Goal: Information Seeking & Learning: Learn about a topic

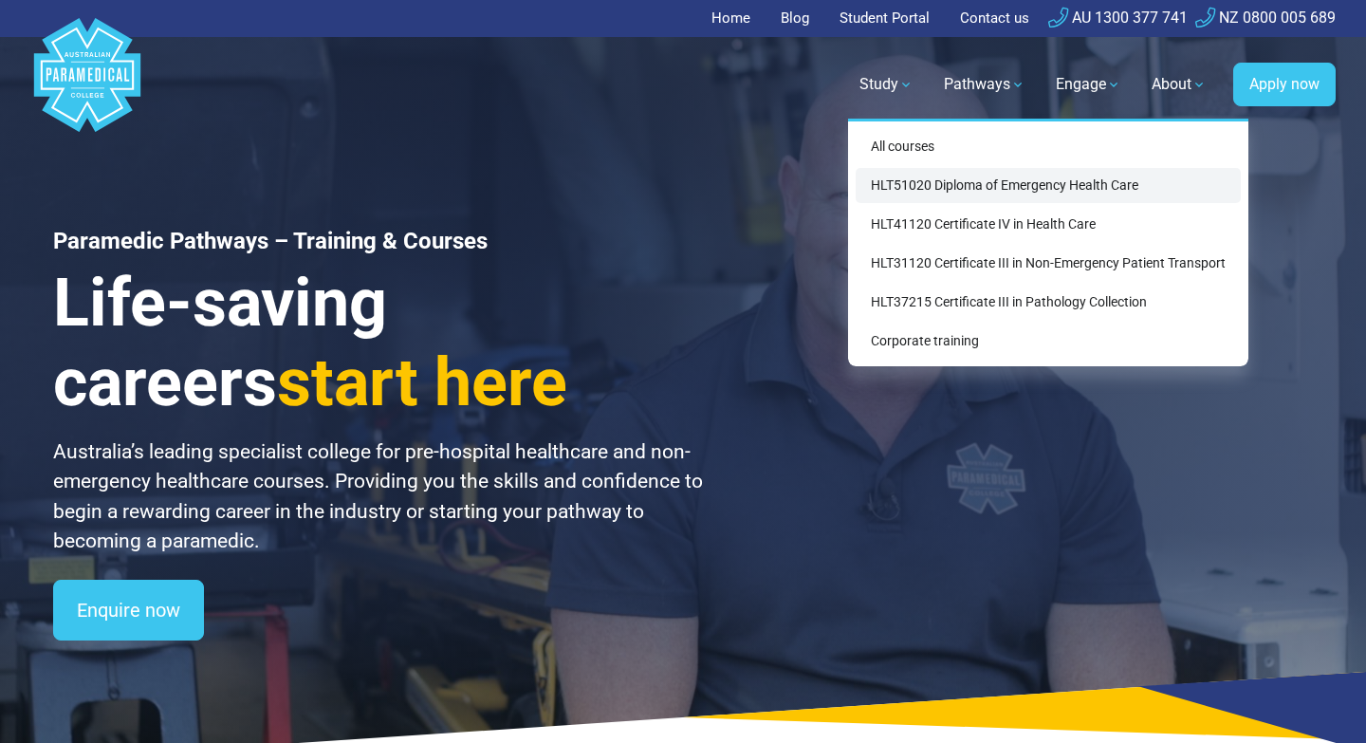
click at [975, 179] on link "HLT51020 Diploma of Emergency Health Care" at bounding box center [1048, 185] width 385 height 35
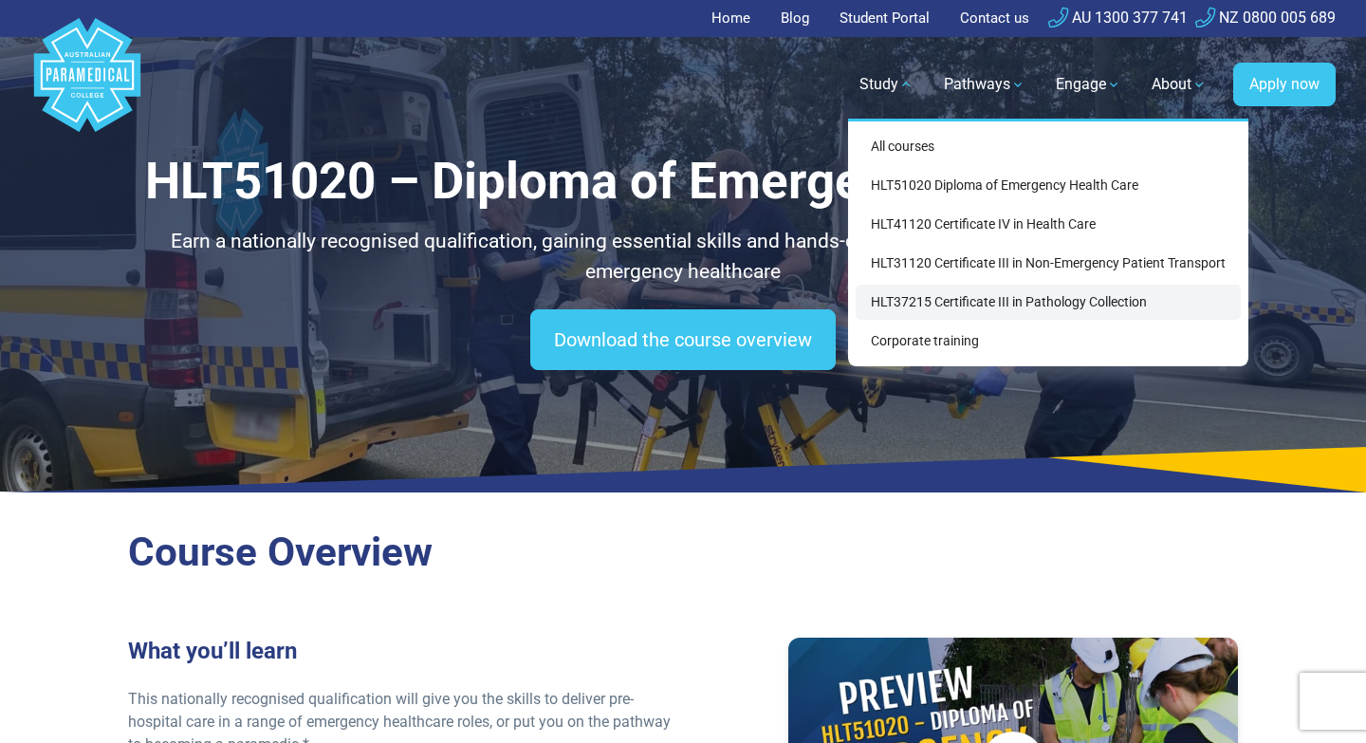
click at [972, 300] on link "HLT37215 Certificate III in Pathology Collection" at bounding box center [1048, 302] width 385 height 35
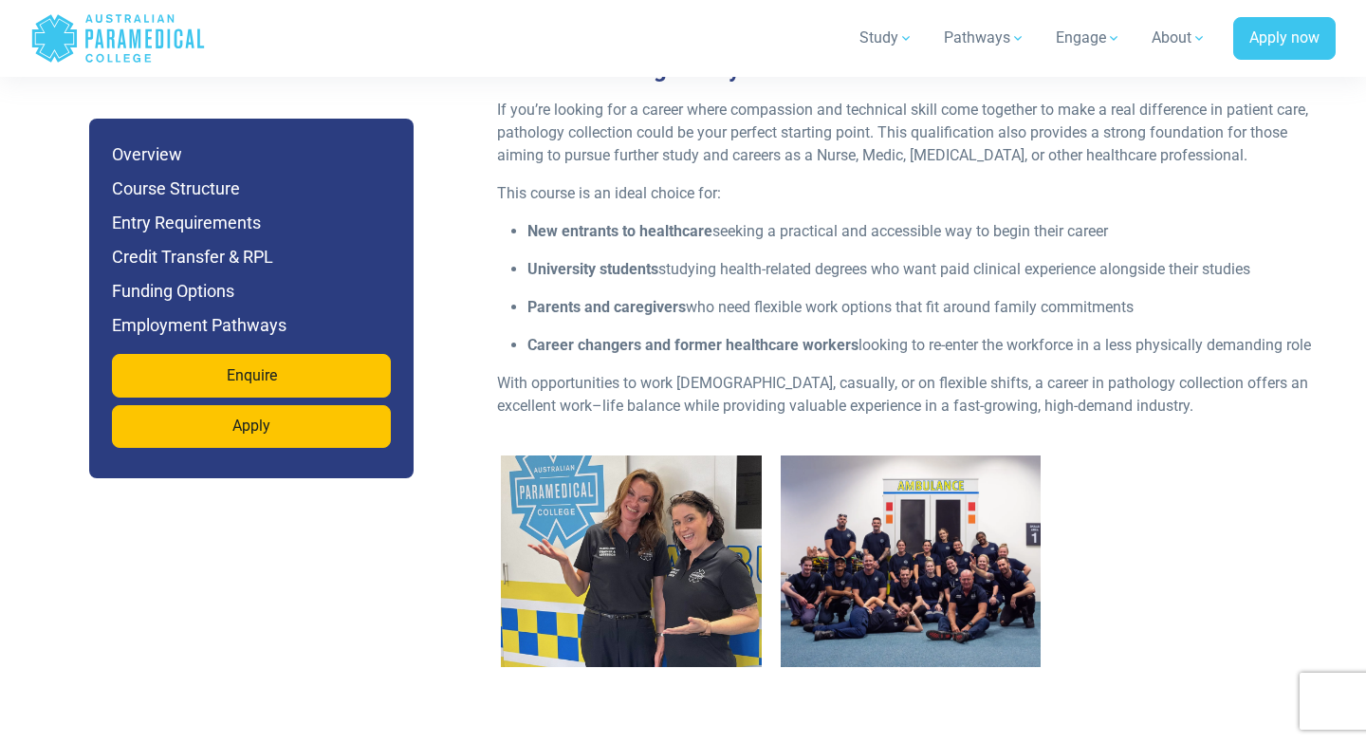
scroll to position [2403, 0]
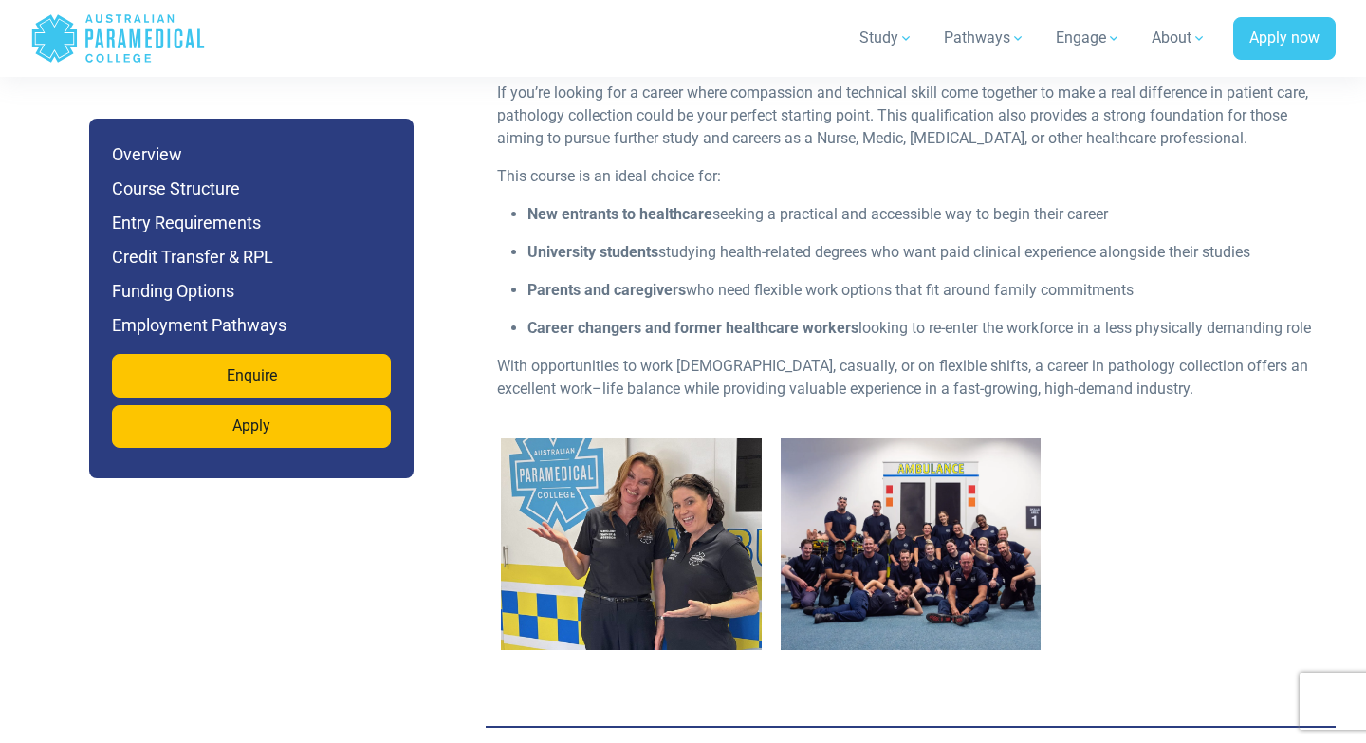
click at [853, 500] on img "2 / 2" at bounding box center [911, 544] width 261 height 212
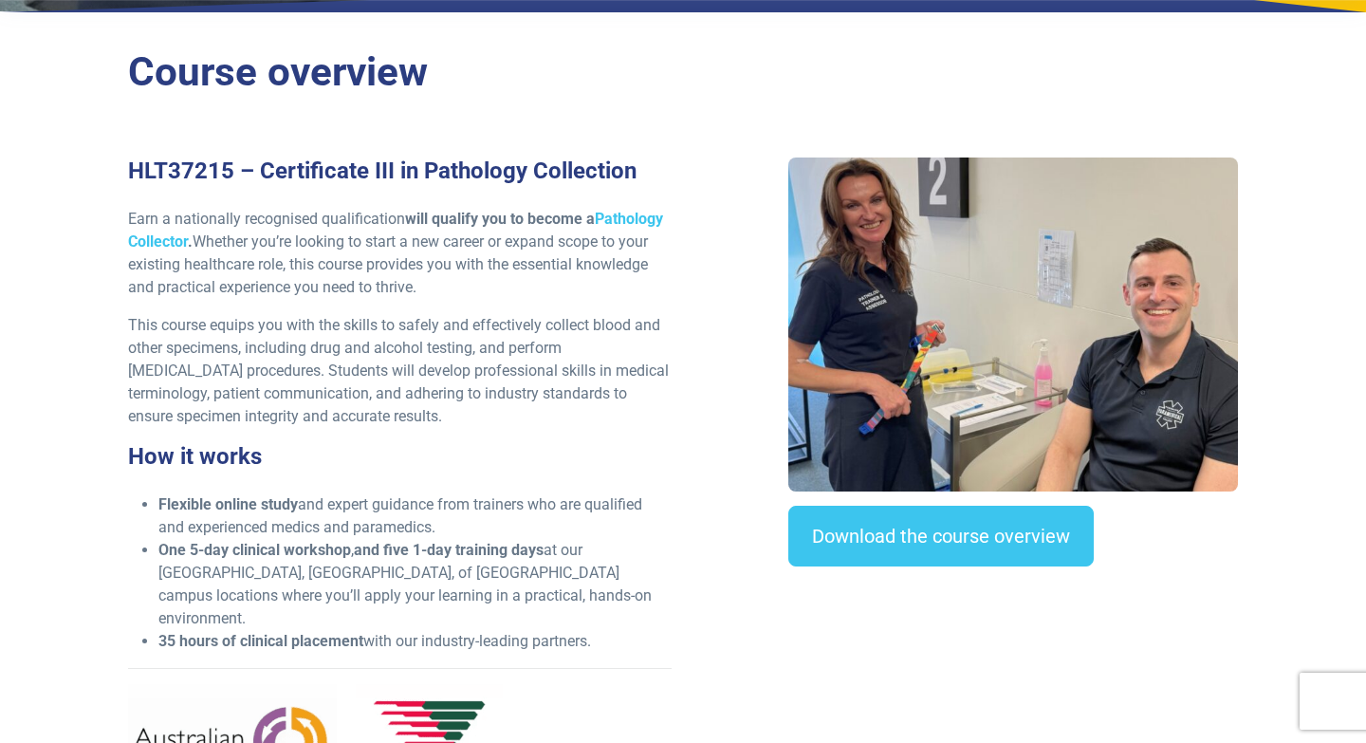
scroll to position [0, 0]
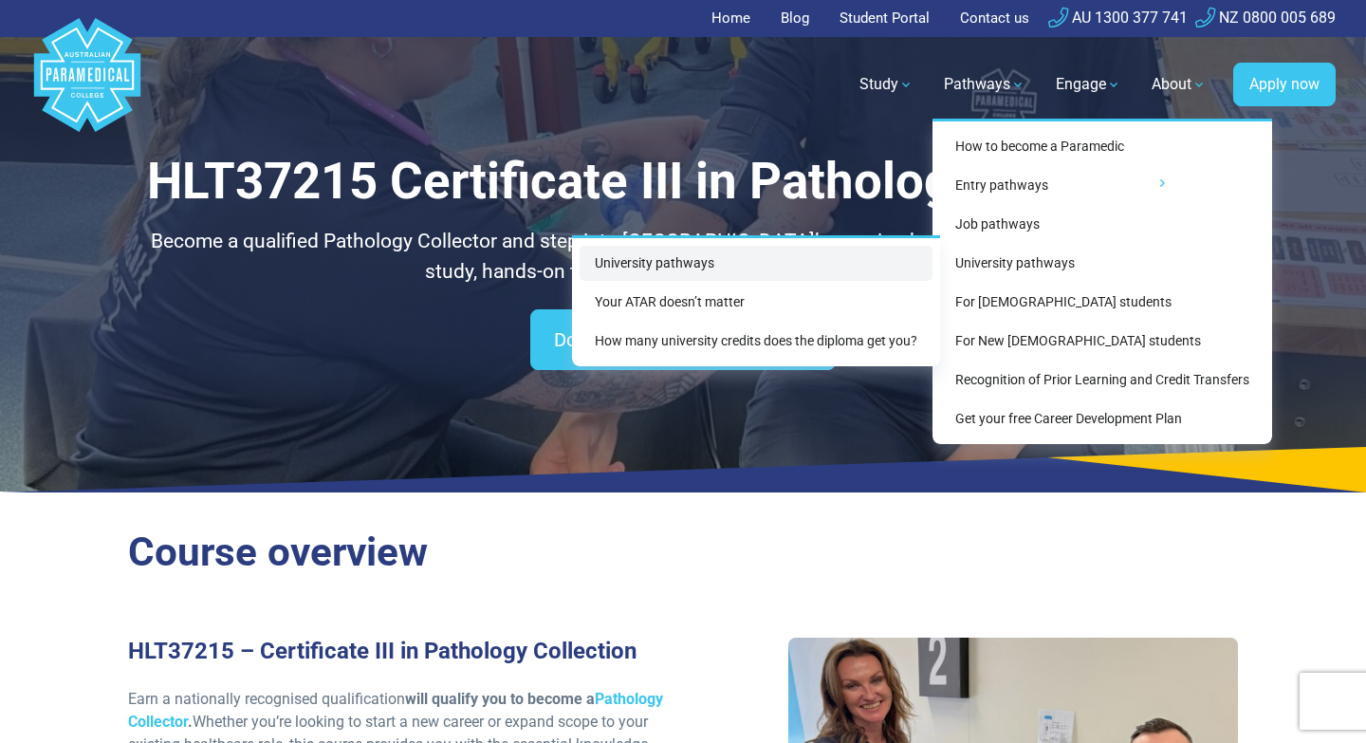
click at [870, 259] on link "University pathways" at bounding box center [756, 263] width 353 height 35
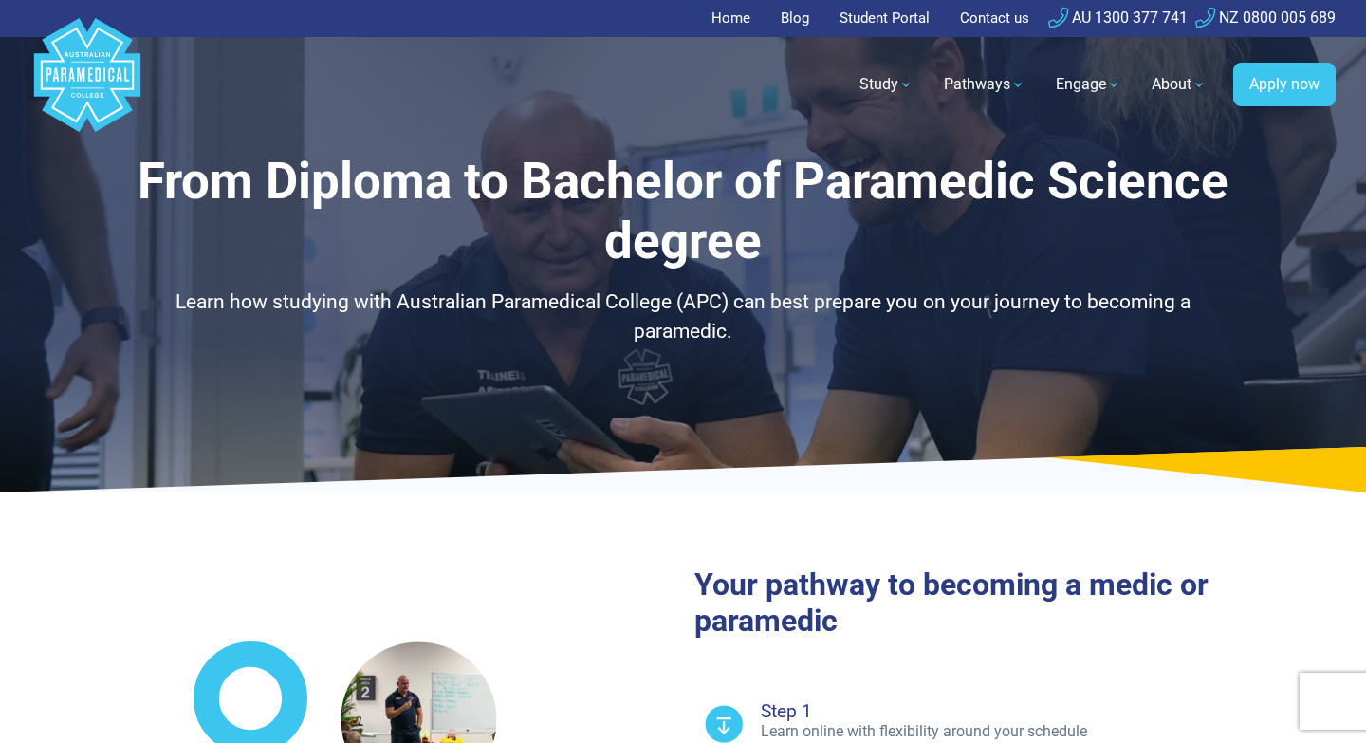
select select "**********"
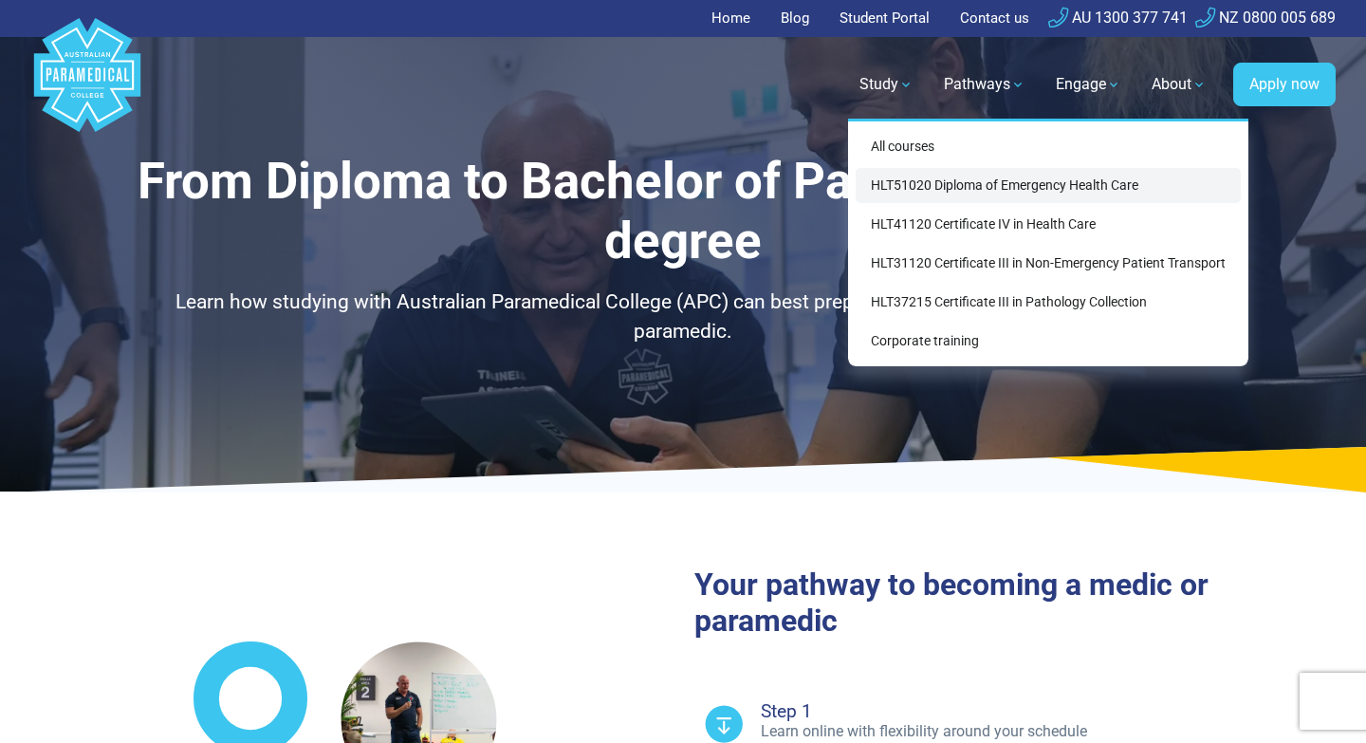
click at [918, 193] on link "HLT51020 Diploma of Emergency Health Care" at bounding box center [1048, 185] width 385 height 35
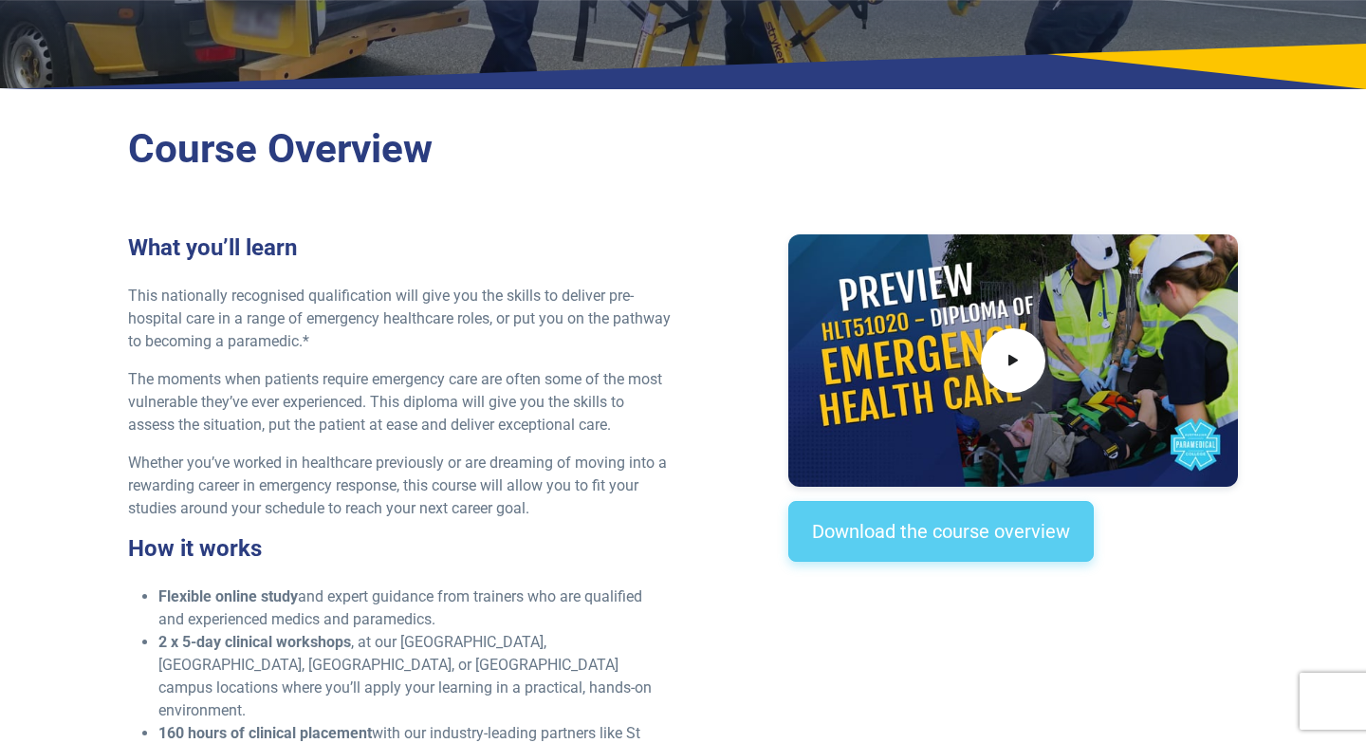
click at [901, 534] on link "Download the course overview" at bounding box center [942, 531] width 306 height 61
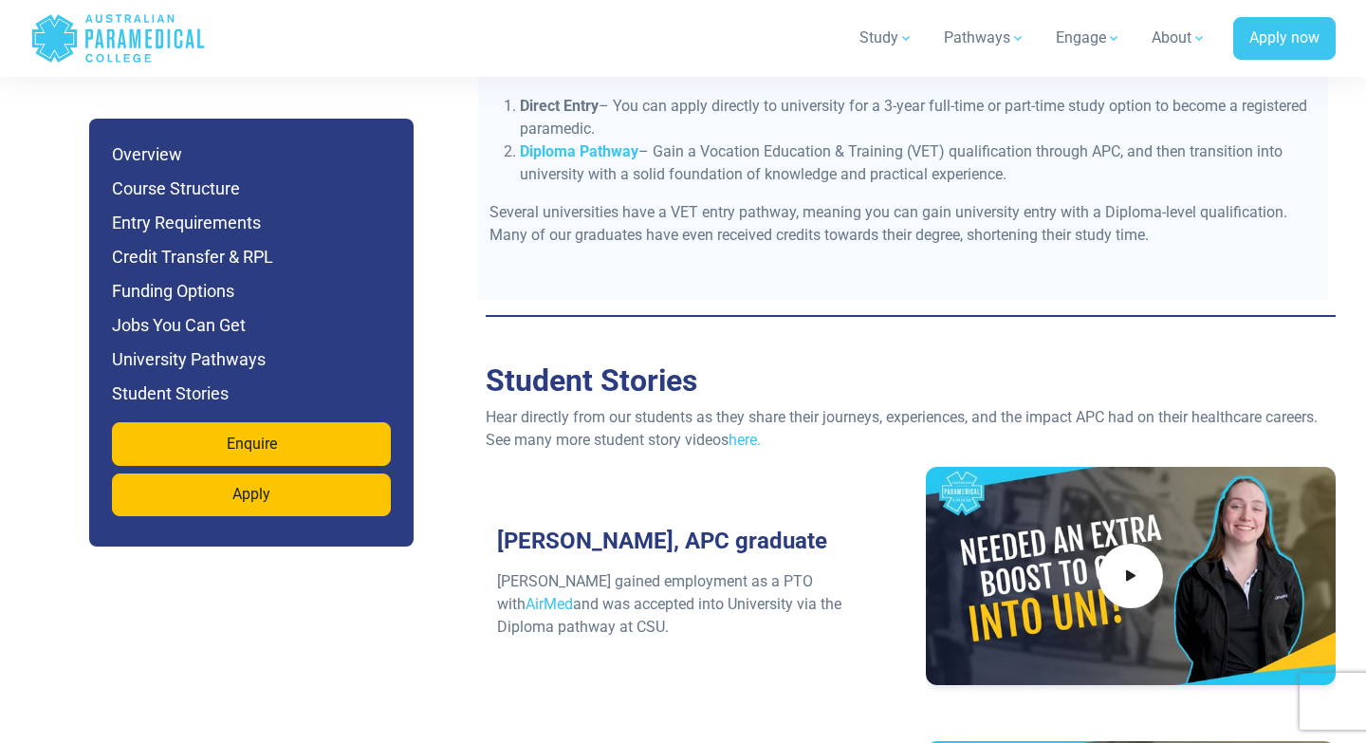
scroll to position [7901, 0]
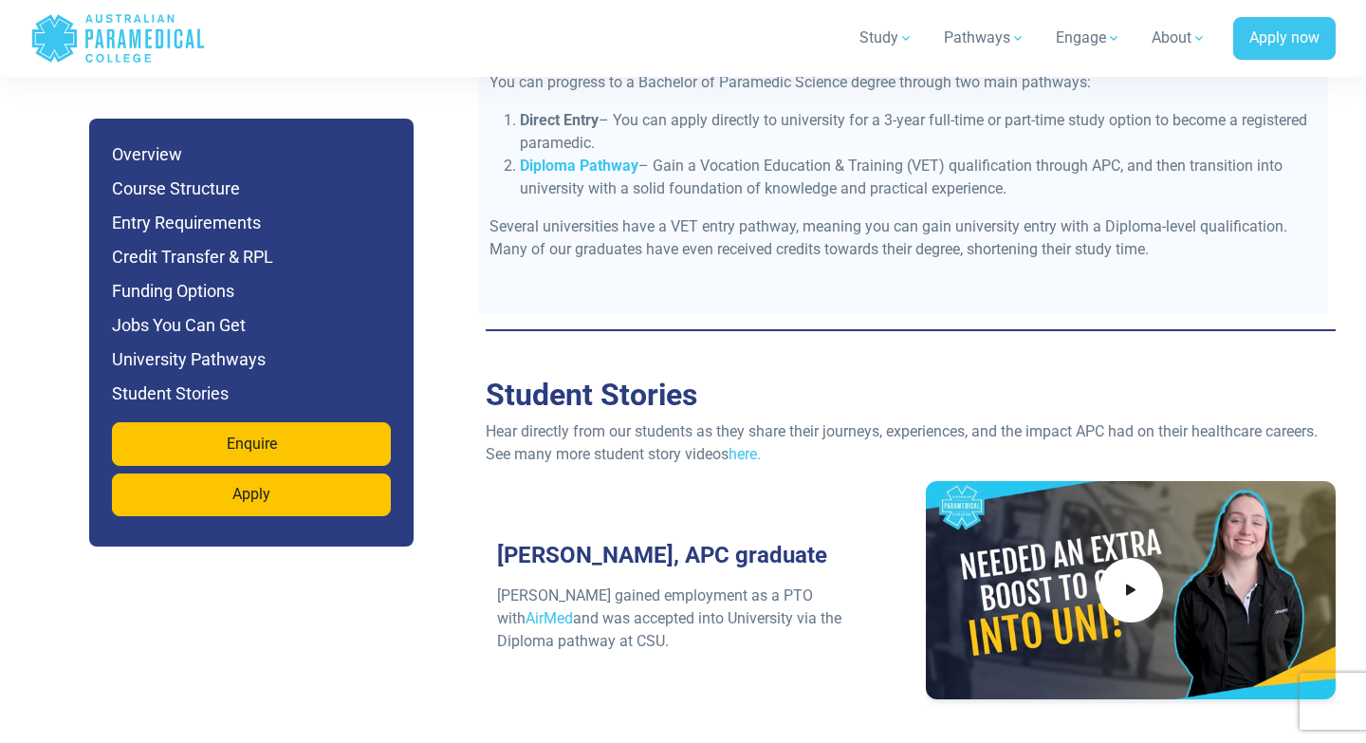
click at [1078, 519] on div at bounding box center [1130, 590] width 387 height 218
click at [573, 609] on link "AirMed" at bounding box center [549, 618] width 47 height 18
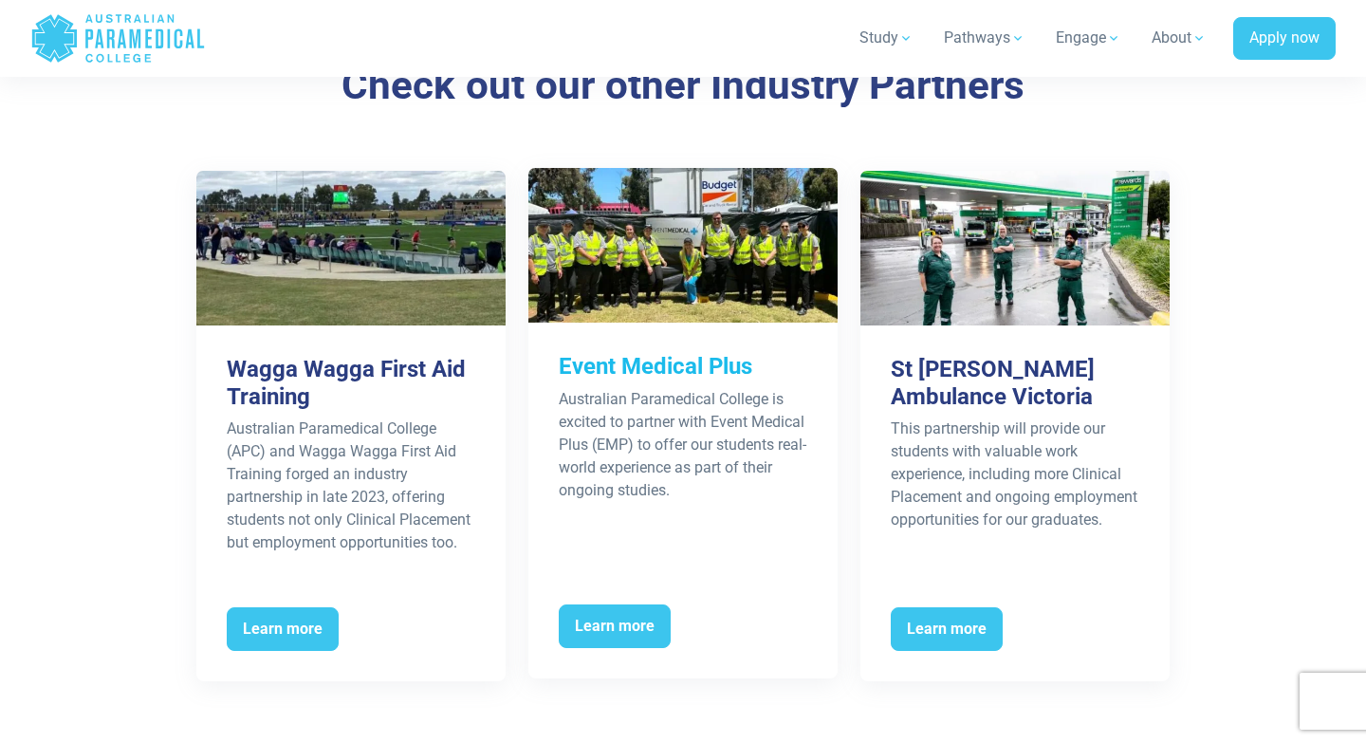
scroll to position [3557, 0]
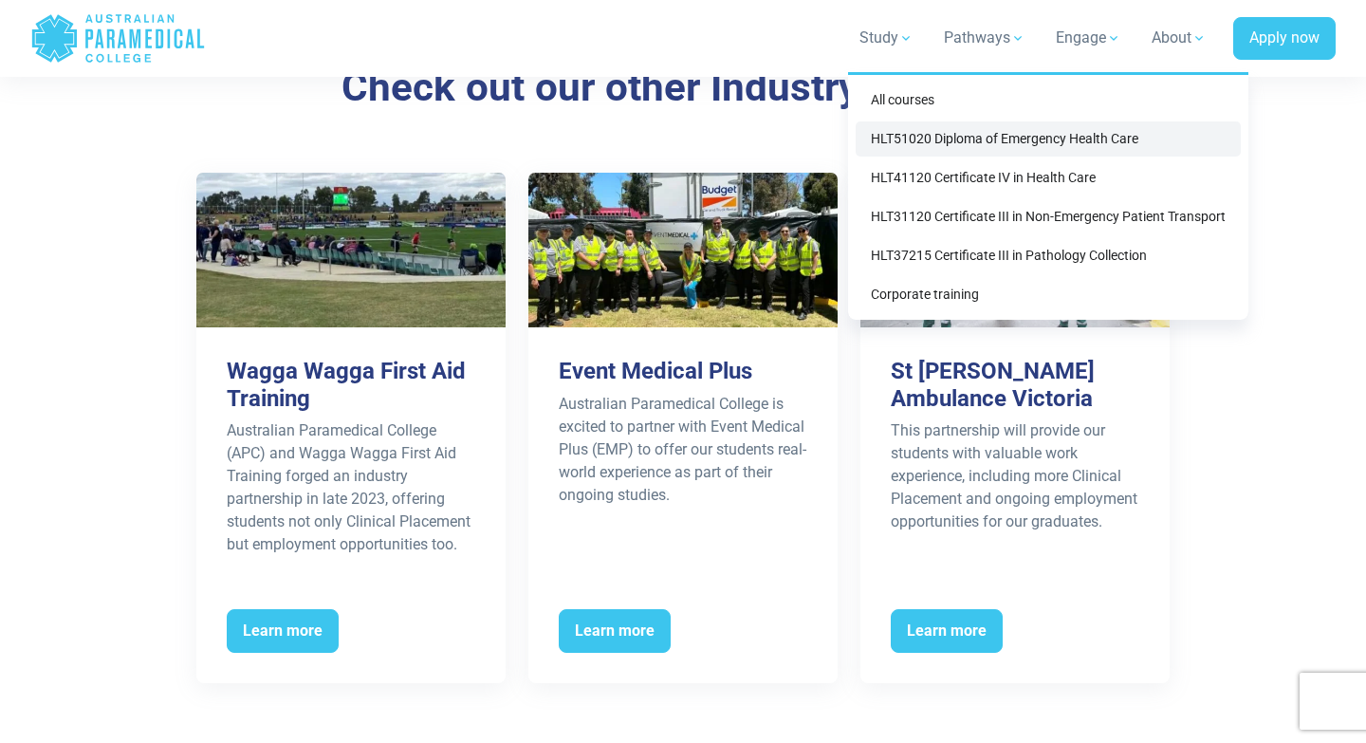
click at [958, 150] on link "HLT51020 Diploma of Emergency Health Care" at bounding box center [1048, 138] width 385 height 35
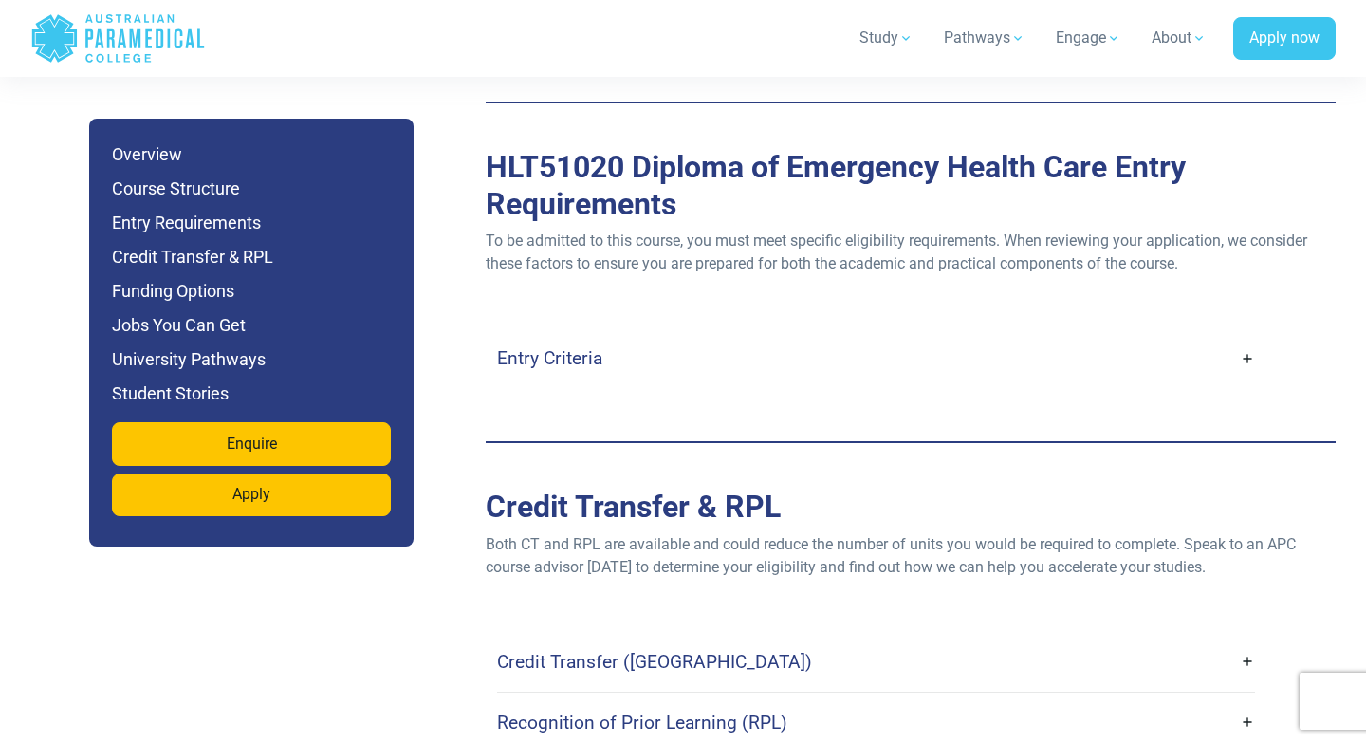
scroll to position [5181, 0]
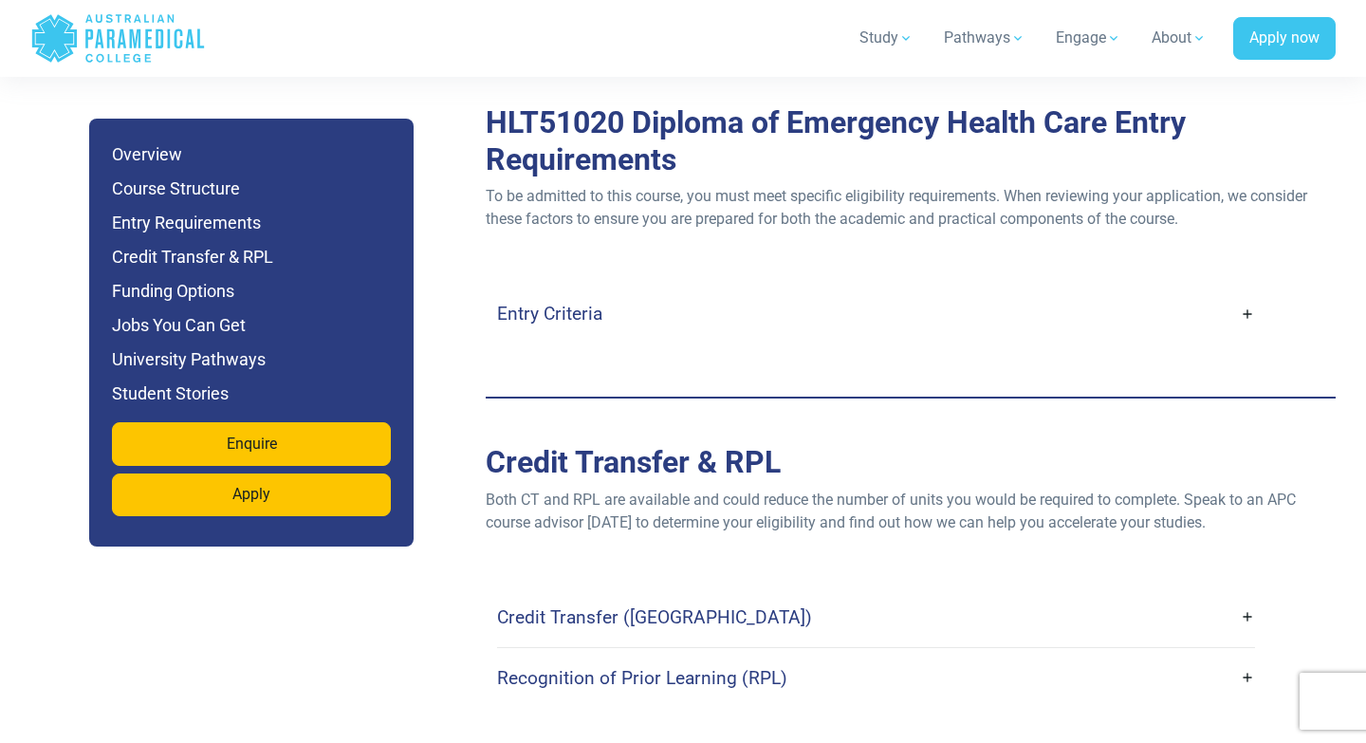
click at [1234, 291] on link "Entry Criteria" at bounding box center [876, 313] width 758 height 45
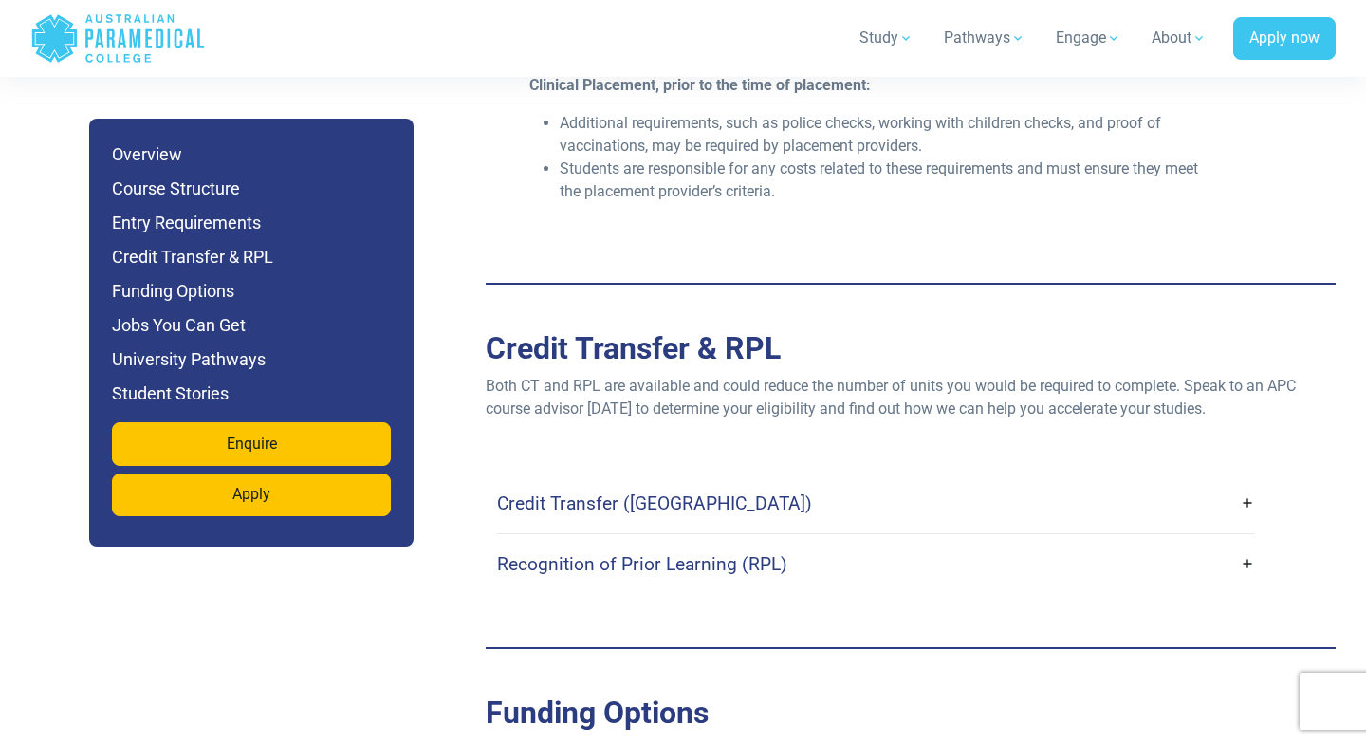
scroll to position [6100, 0]
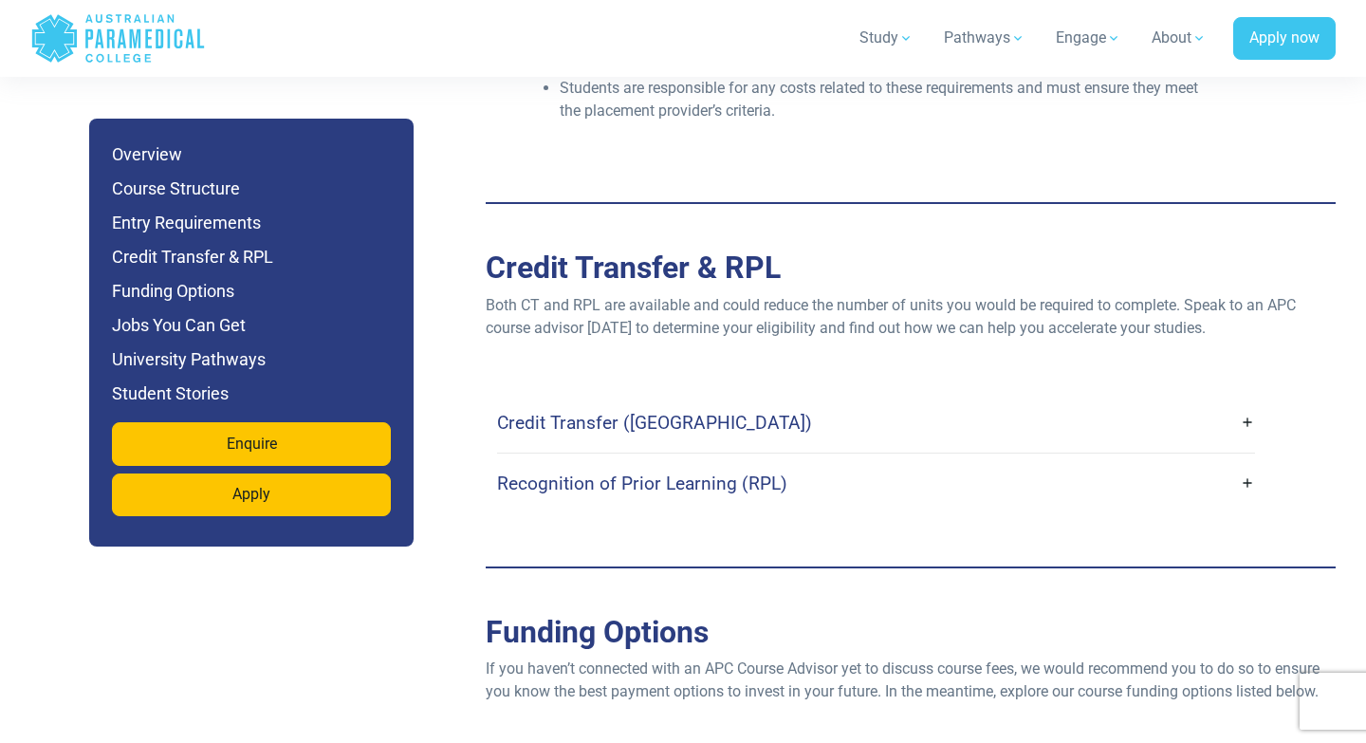
click at [1232, 400] on link "Credit Transfer ([GEOGRAPHIC_DATA])" at bounding box center [876, 422] width 758 height 45
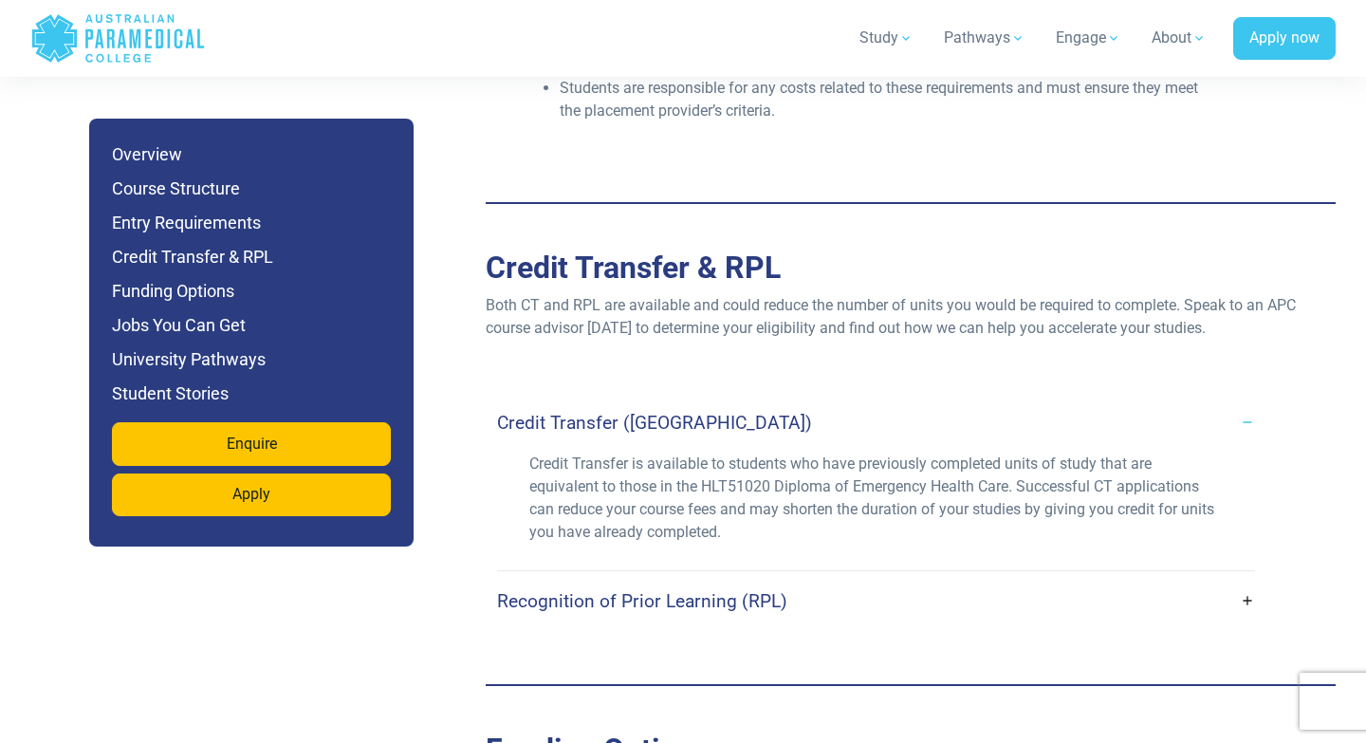
click at [1232, 400] on link "Credit Transfer ([GEOGRAPHIC_DATA])" at bounding box center [876, 422] width 758 height 45
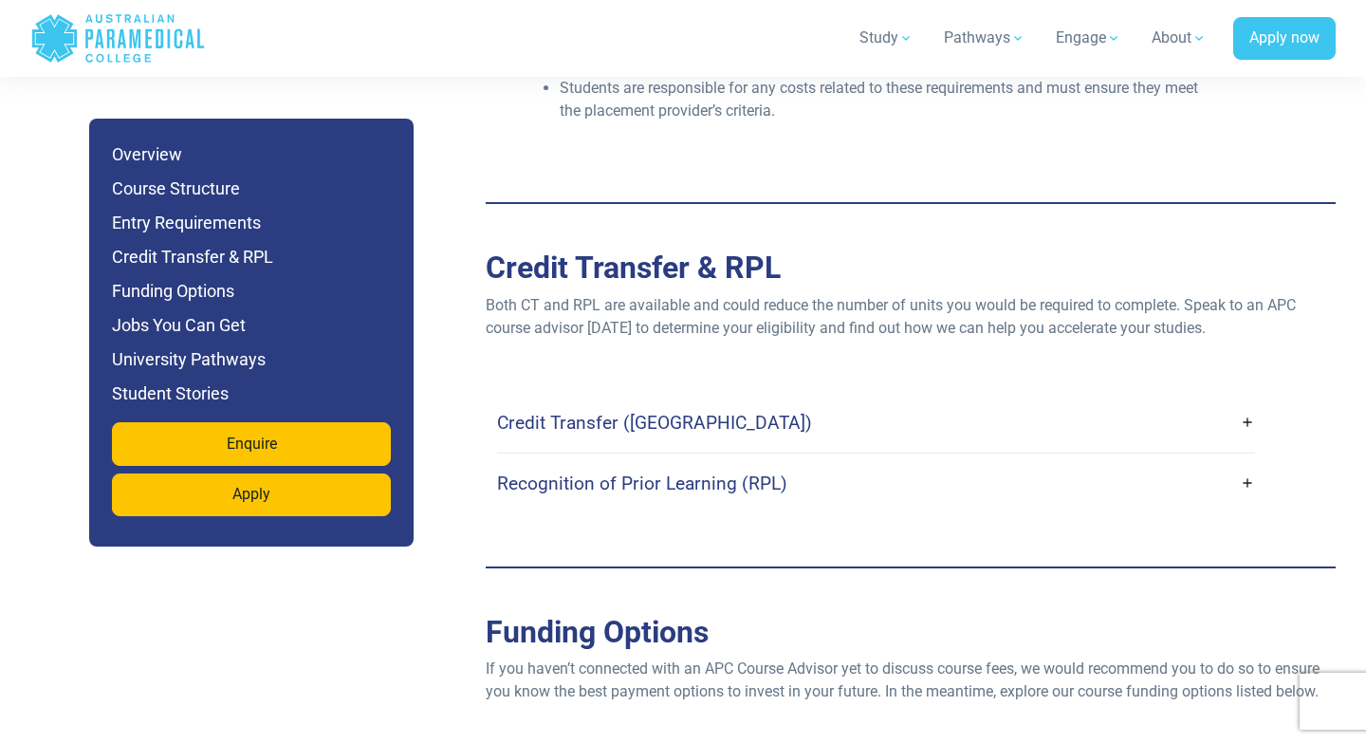
click at [1246, 461] on link "Recognition of Prior Learning (RPL)" at bounding box center [876, 483] width 758 height 45
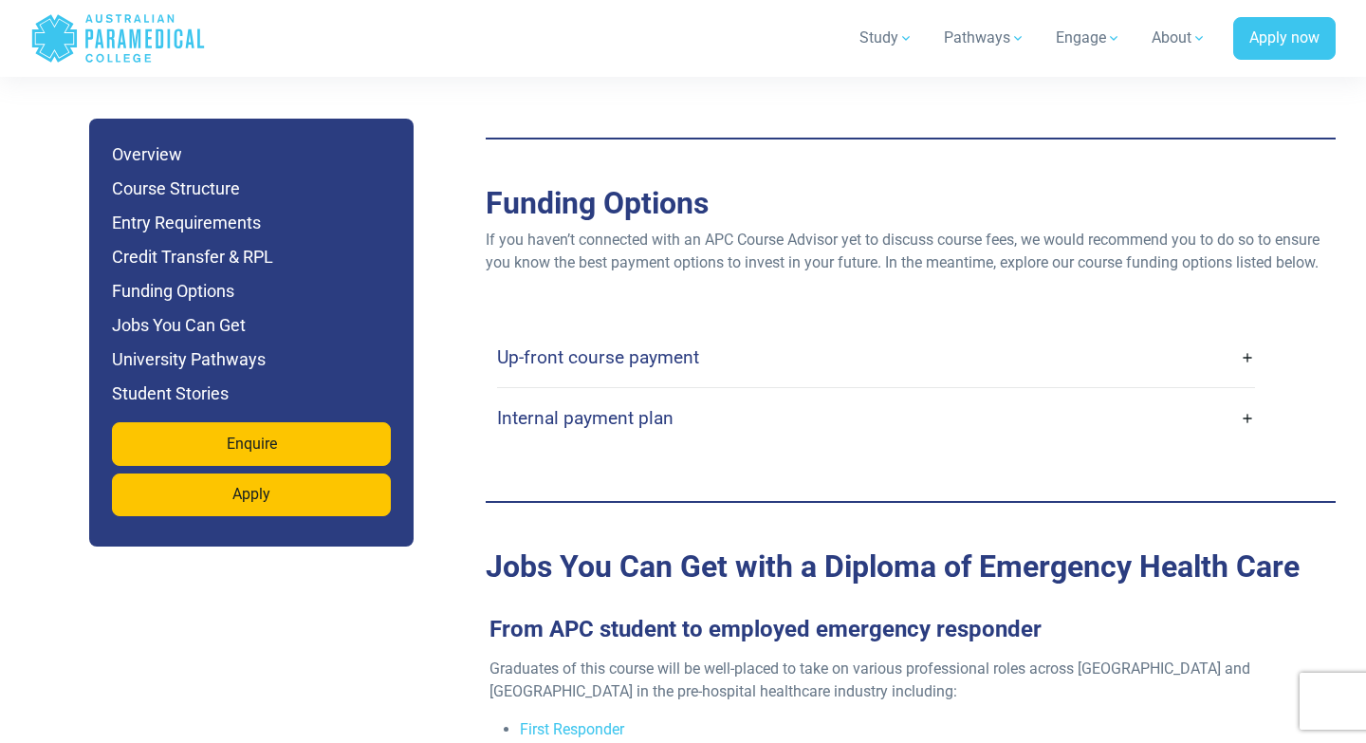
scroll to position [6674, 0]
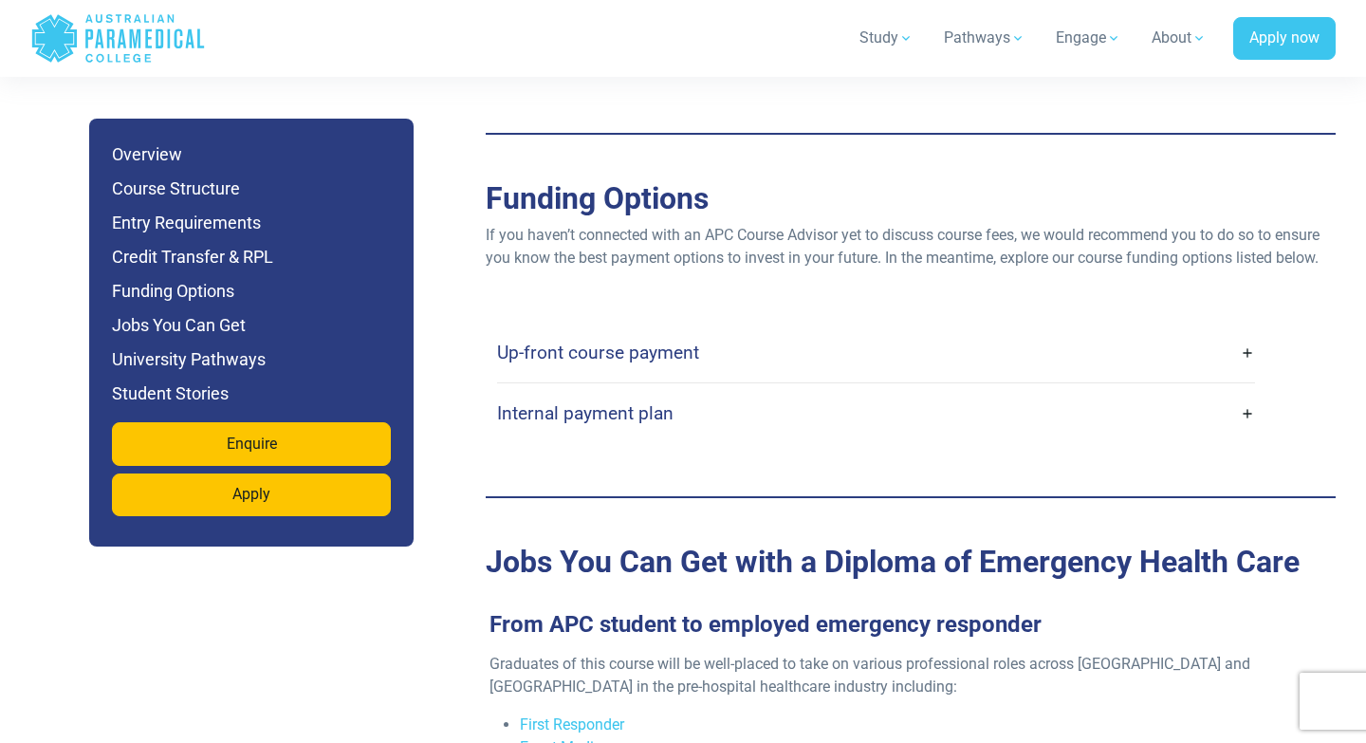
click at [1234, 330] on link "Up-front course payment" at bounding box center [876, 352] width 758 height 45
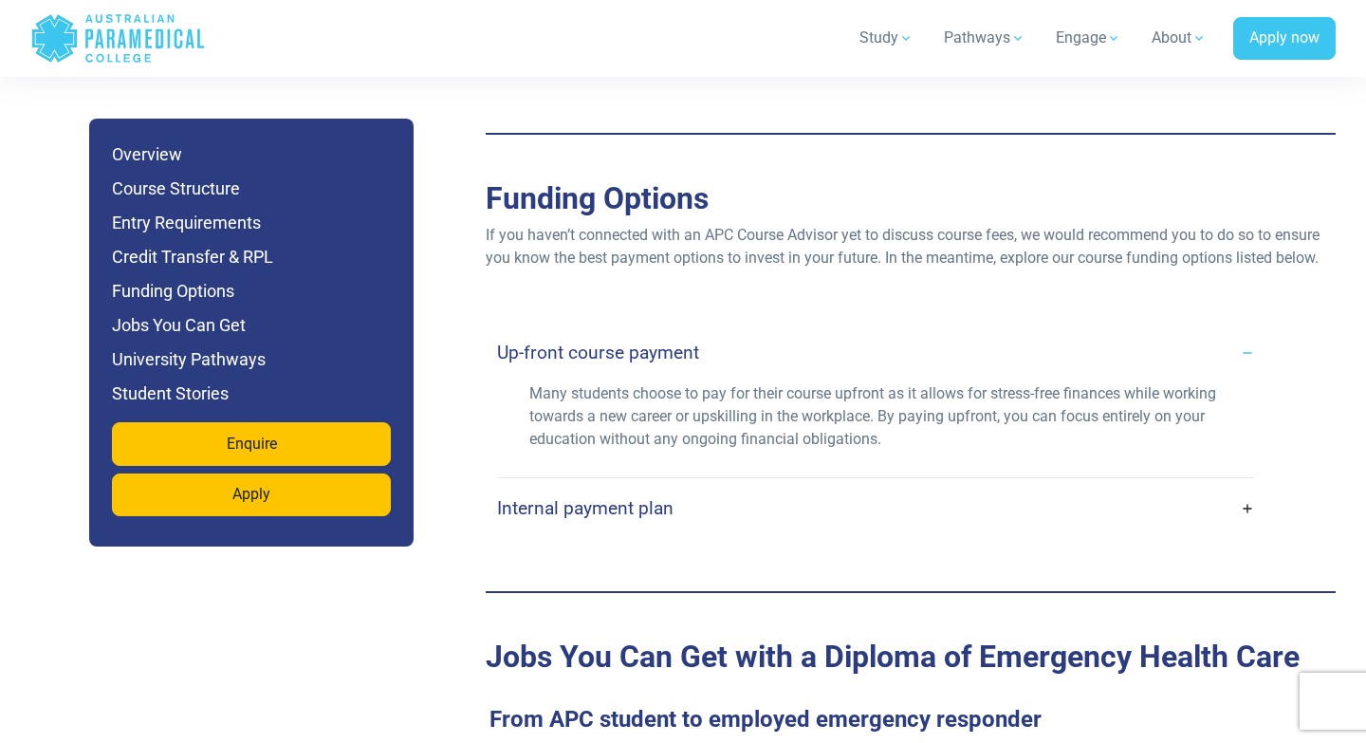
click at [1234, 330] on link "Up-front course payment" at bounding box center [876, 352] width 758 height 45
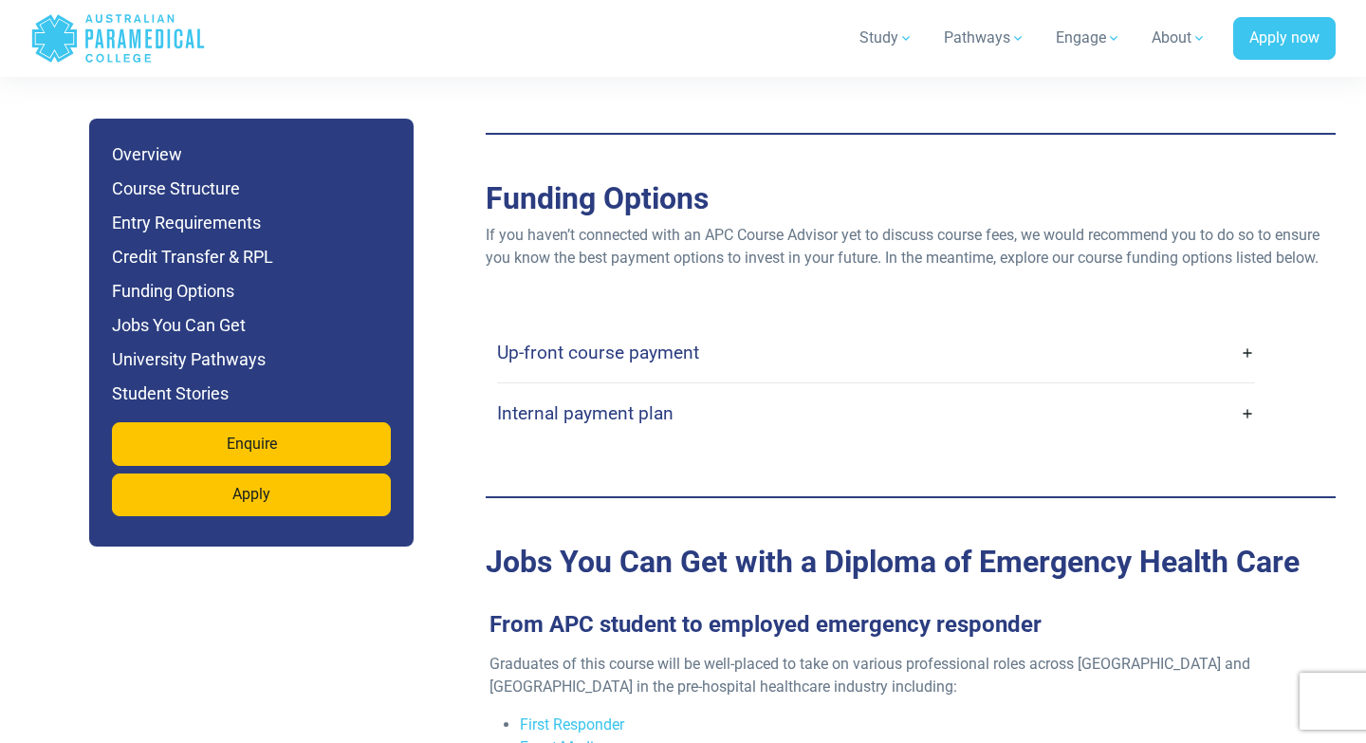
click at [1246, 391] on link "Internal payment plan" at bounding box center [876, 413] width 758 height 45
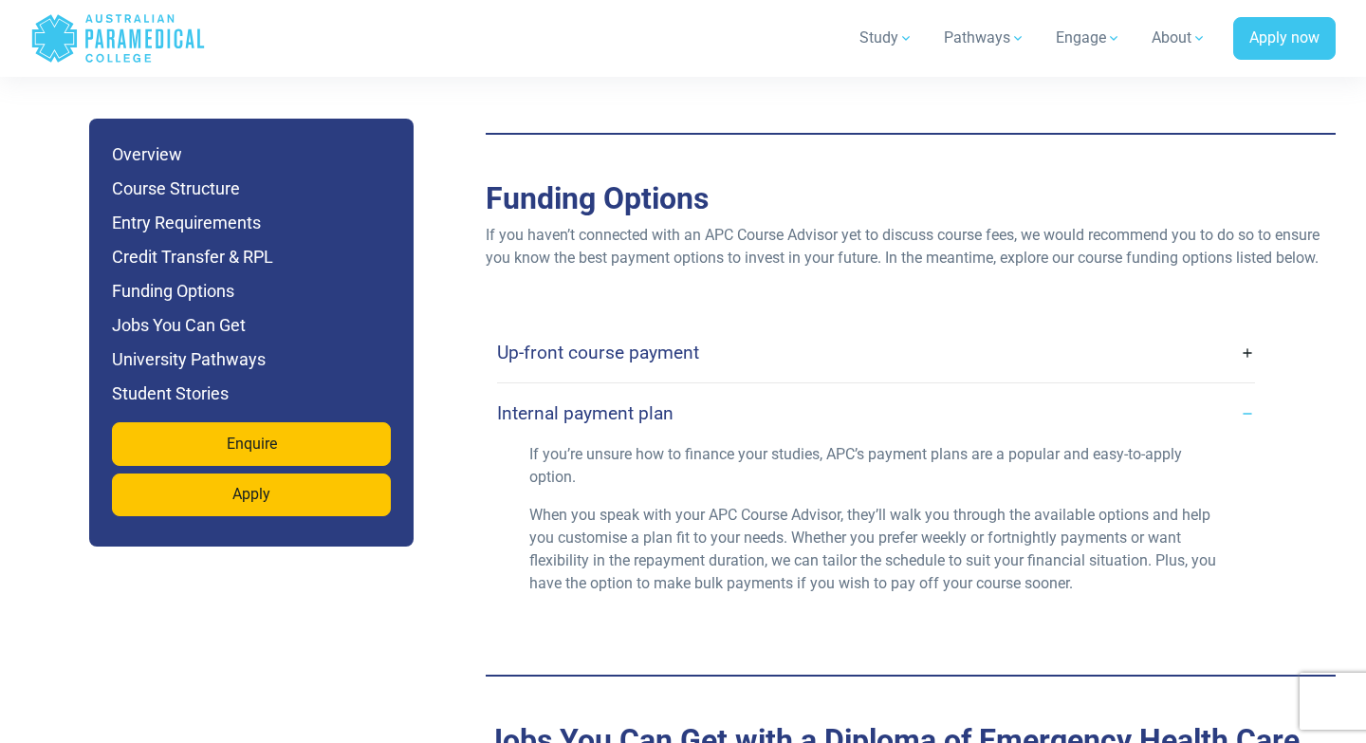
click at [1246, 391] on link "Internal payment plan" at bounding box center [876, 413] width 758 height 45
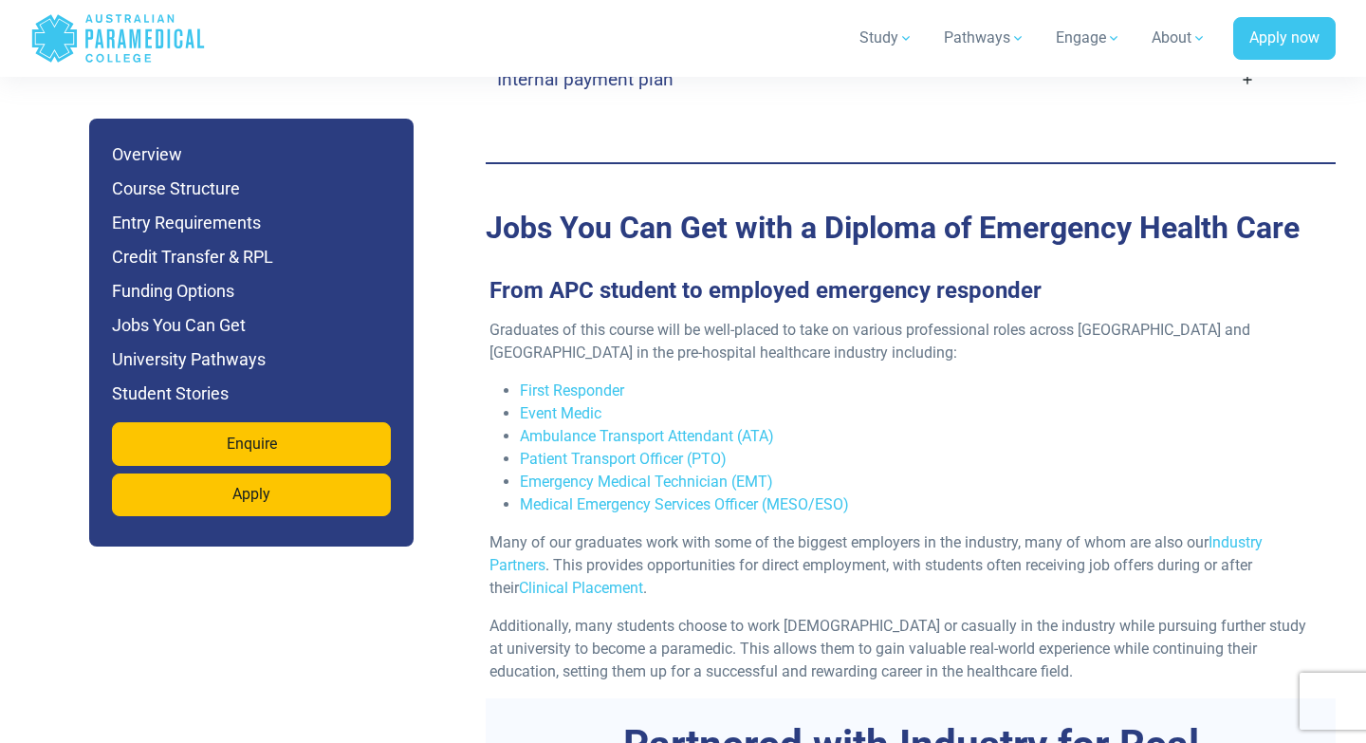
scroll to position [7013, 0]
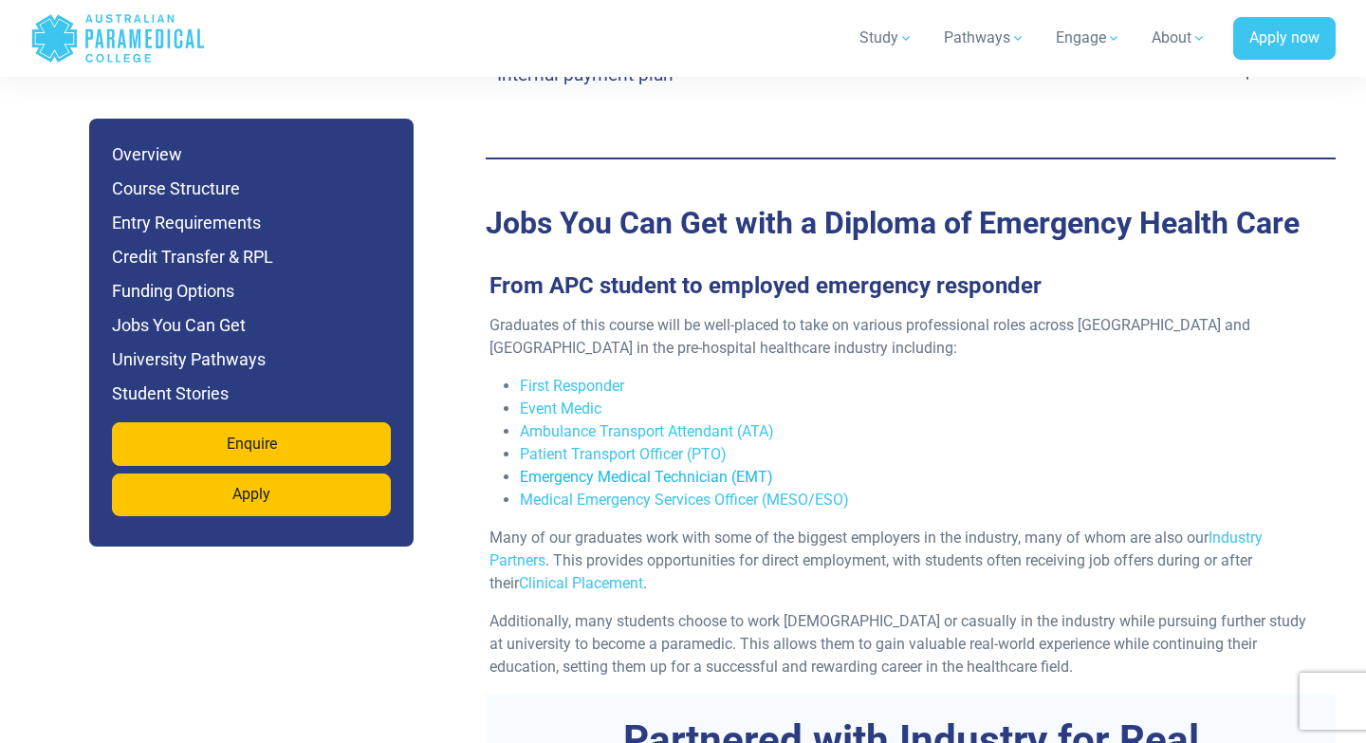
click at [756, 468] on link "Emergency Medical Technician (EMT)" at bounding box center [646, 477] width 253 height 18
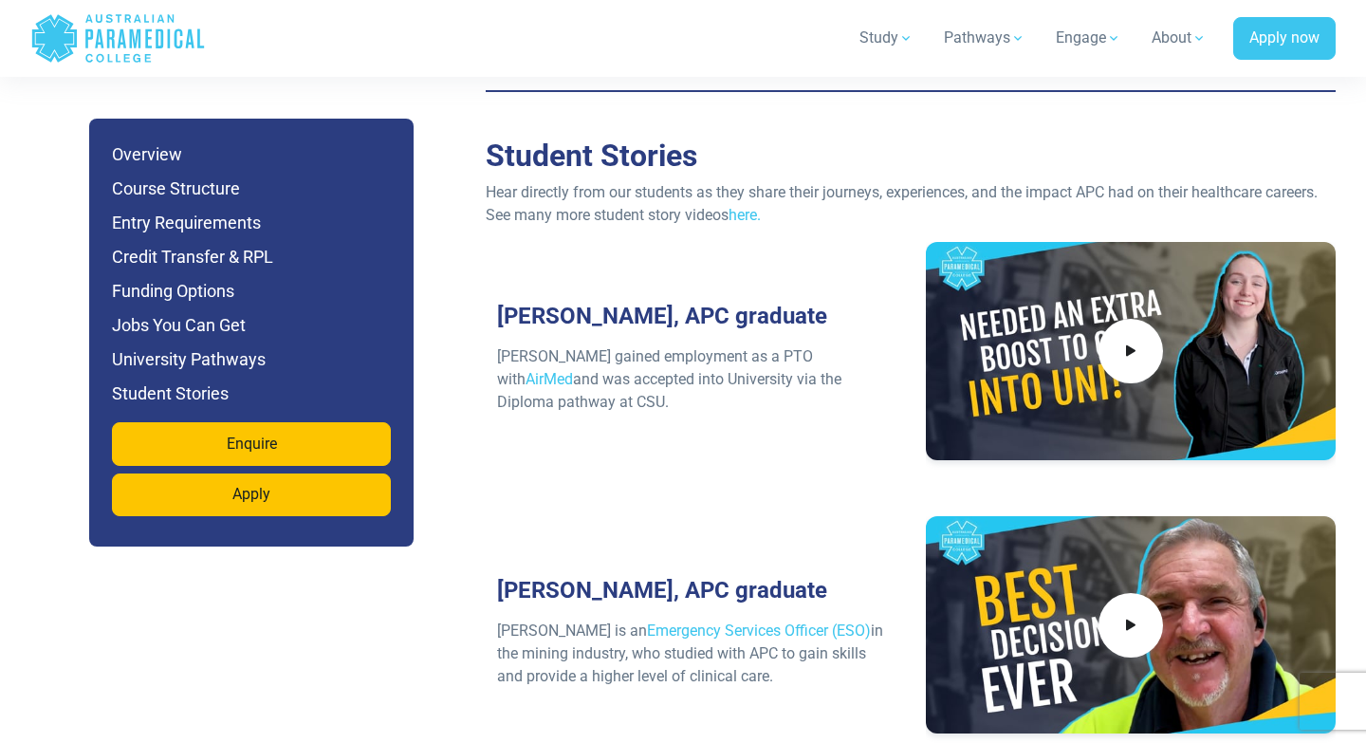
scroll to position [9077, 0]
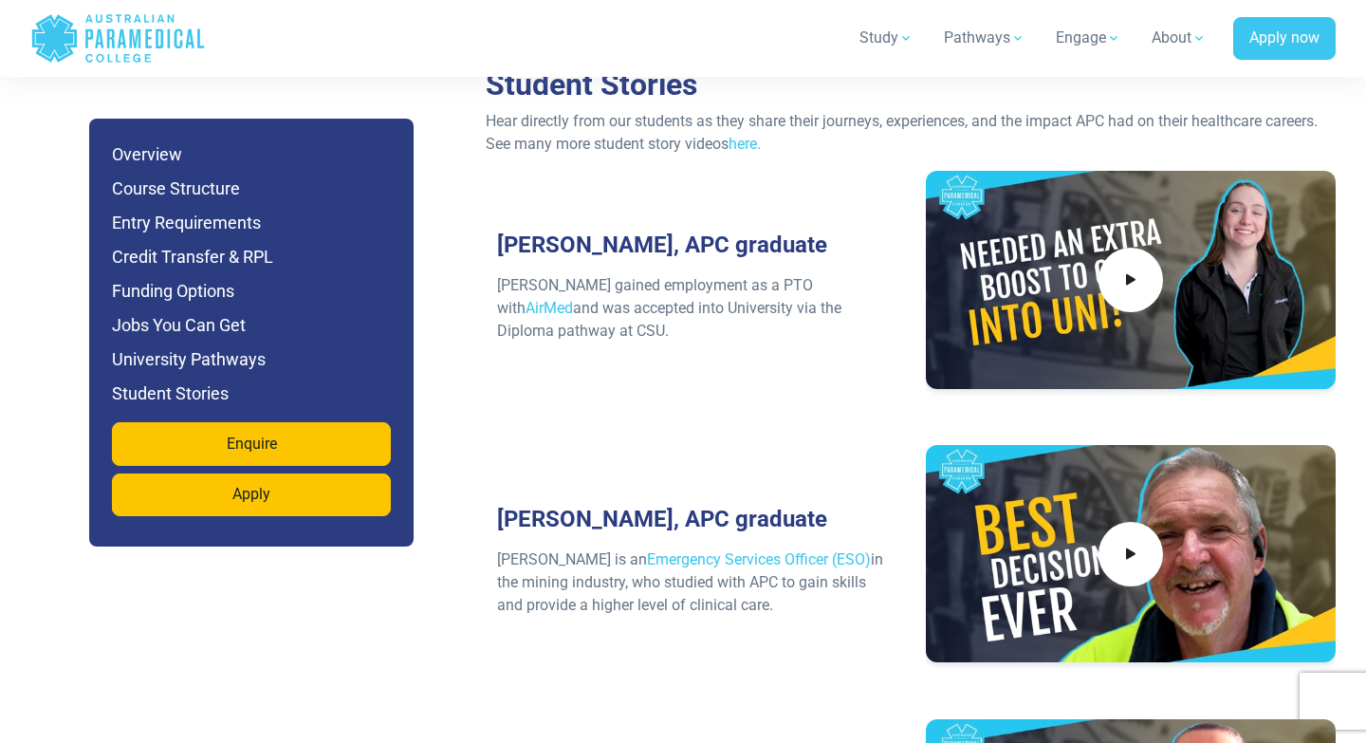
click at [1009, 180] on div at bounding box center [1130, 280] width 387 height 218
click at [1143, 245] on span at bounding box center [1131, 280] width 71 height 71
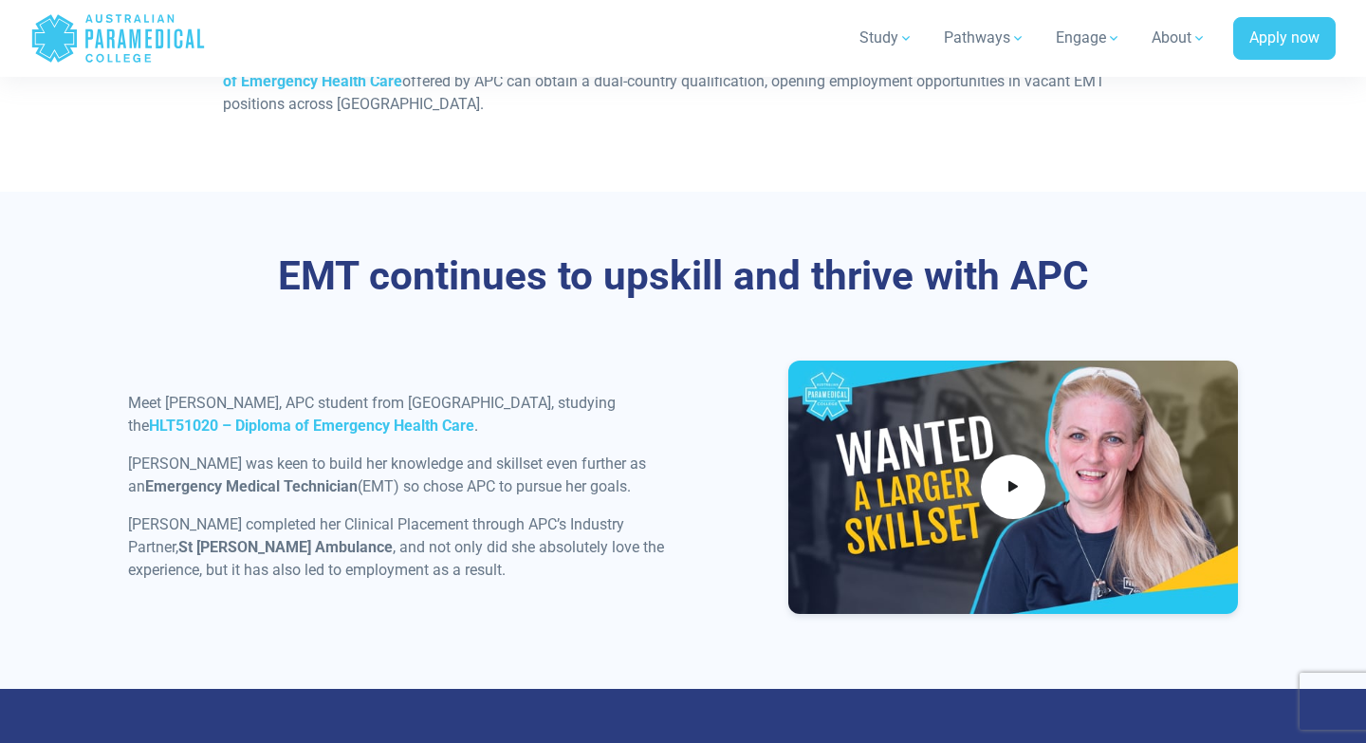
scroll to position [2096, 0]
